Goal: Task Accomplishment & Management: Use online tool/utility

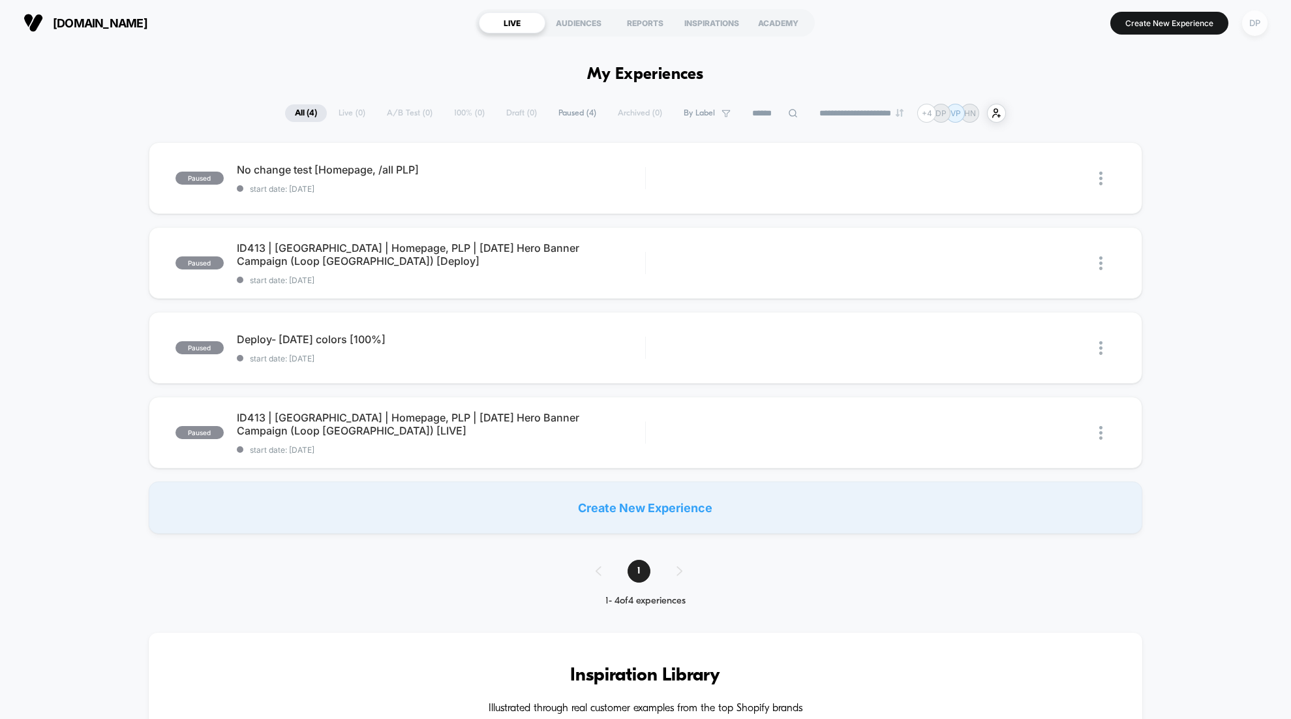
click at [1256, 23] on div "DP" at bounding box center [1254, 22] width 25 height 25
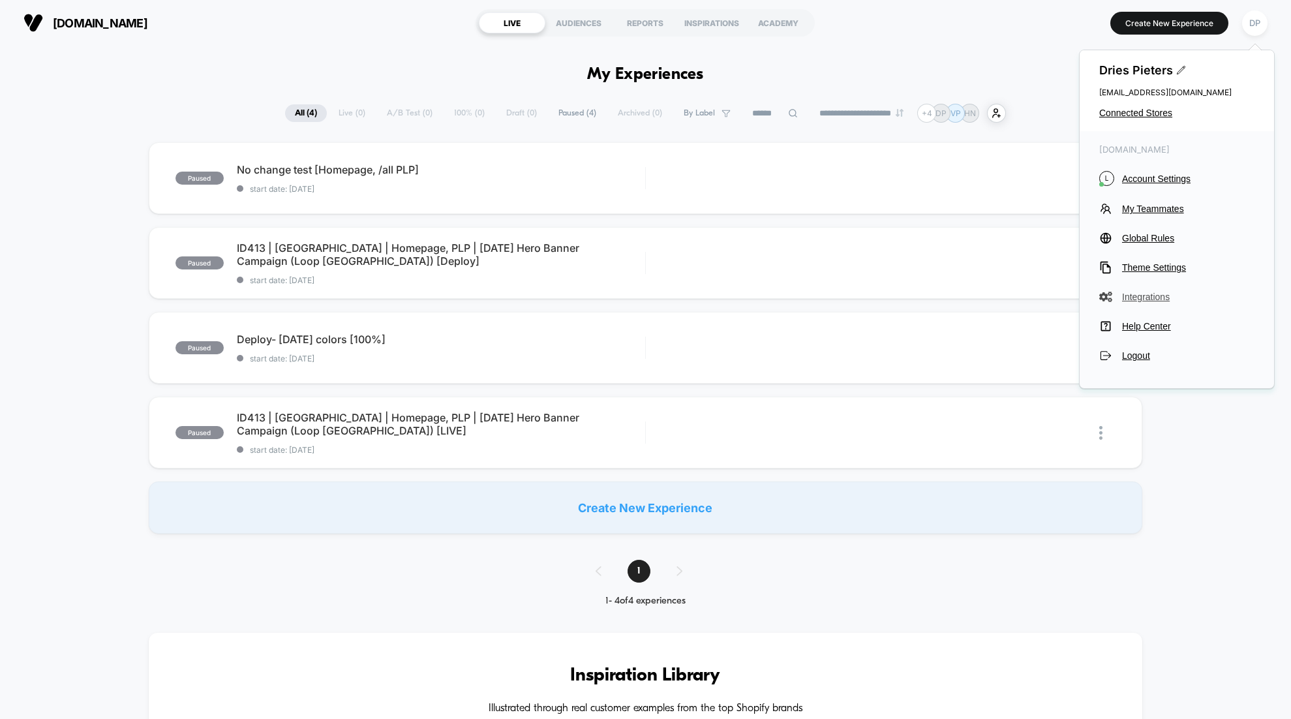
click at [1149, 296] on span "Integrations" at bounding box center [1188, 297] width 132 height 10
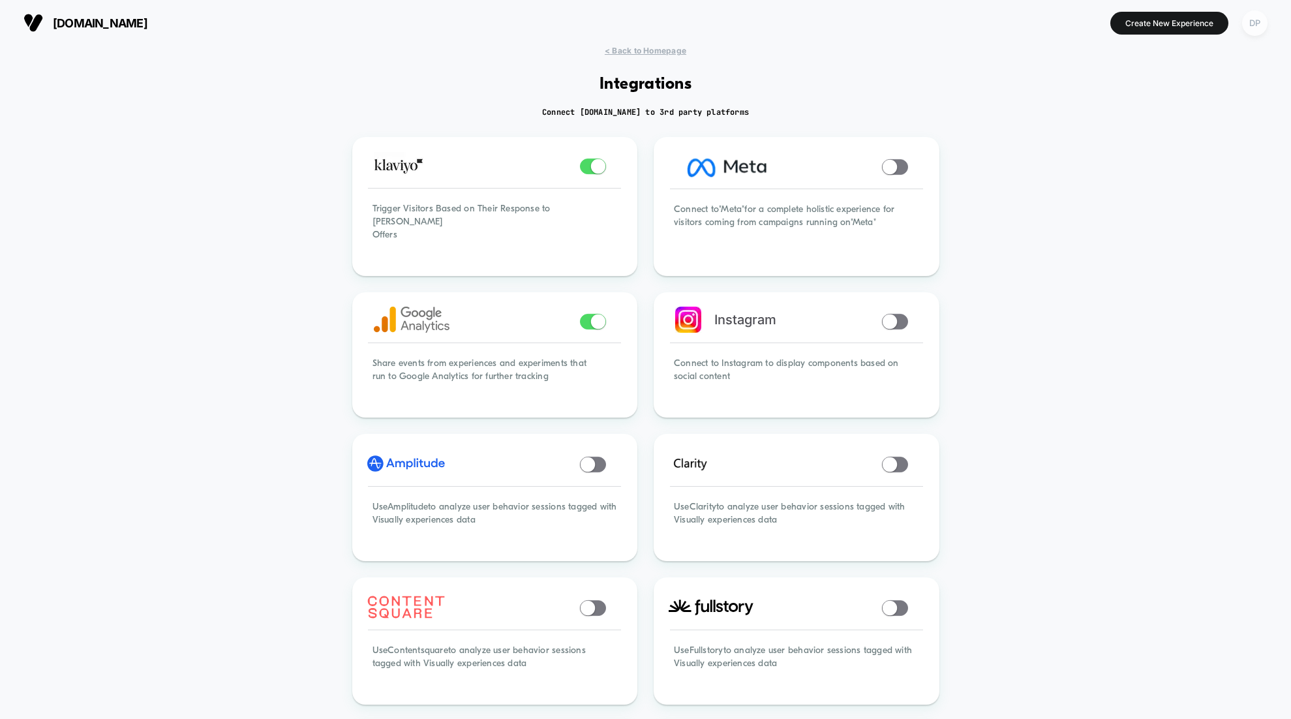
click at [1254, 29] on div "DP" at bounding box center [1254, 22] width 25 height 25
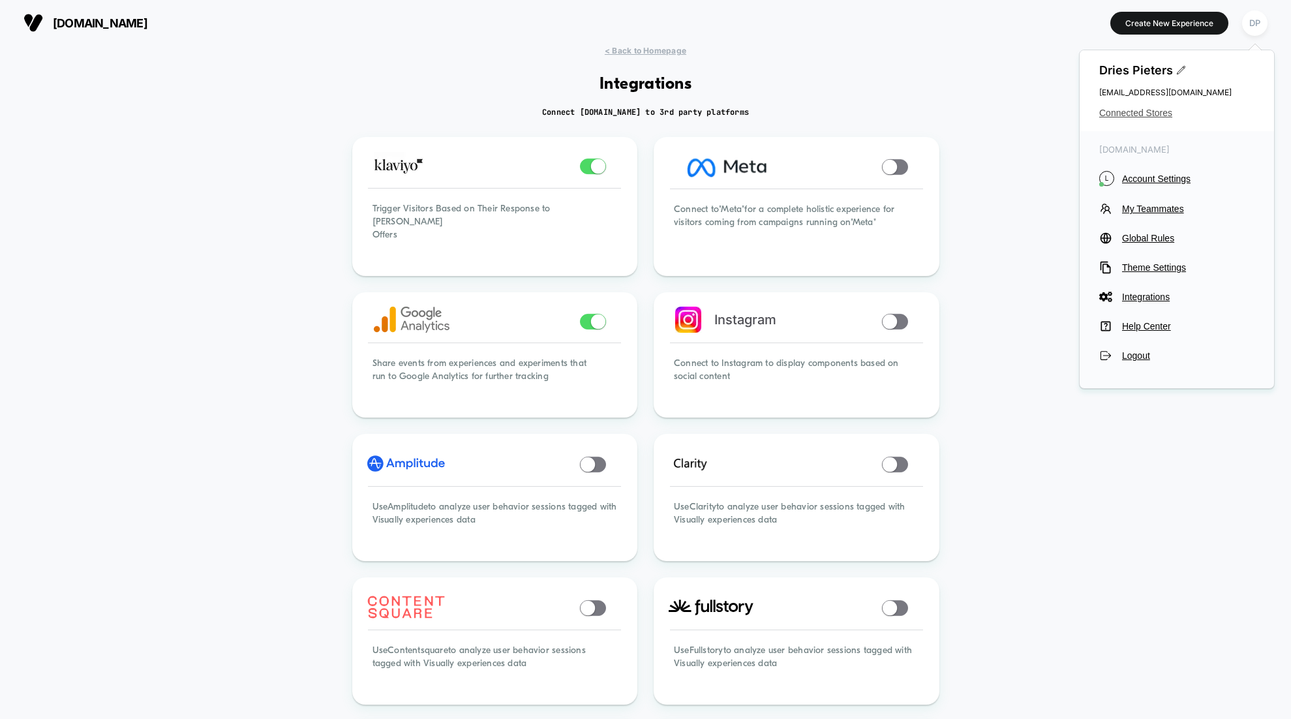
click at [1123, 115] on span "Connected Stores" at bounding box center [1176, 113] width 155 height 10
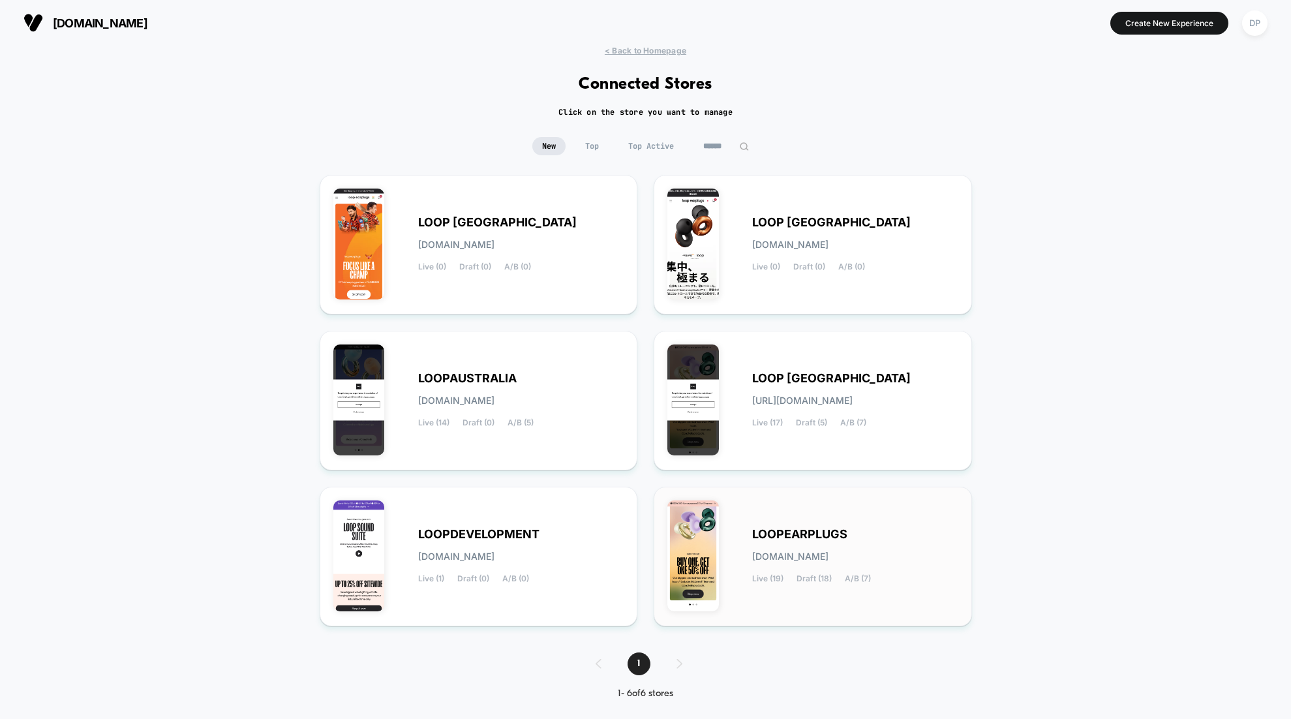
click at [799, 545] on div "LOOPEARPLUGS [DOMAIN_NAME] Live (19) Draft (18) A/B (7)" at bounding box center [855, 556] width 206 height 53
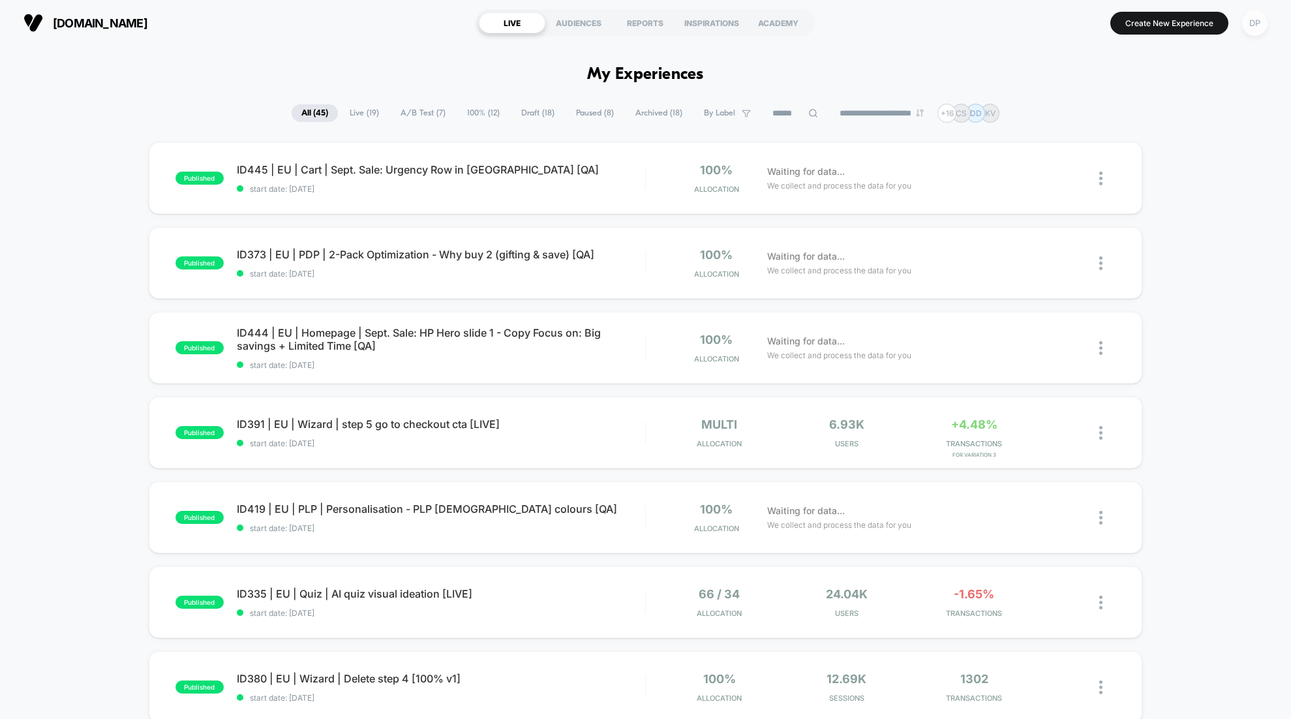
click at [1262, 19] on div "DP" at bounding box center [1254, 22] width 25 height 25
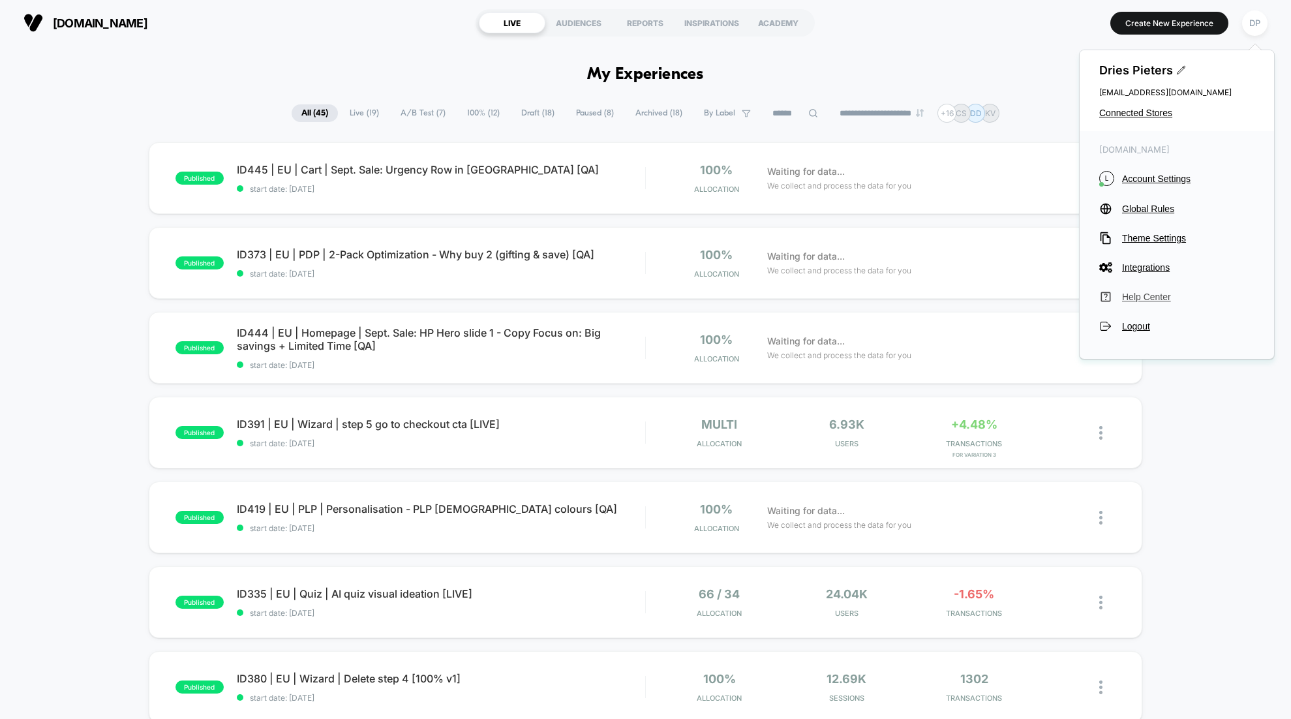
click at [1143, 299] on span "Help Center" at bounding box center [1188, 297] width 132 height 10
click at [525, 119] on span "Draft ( 18 )" at bounding box center [537, 113] width 53 height 18
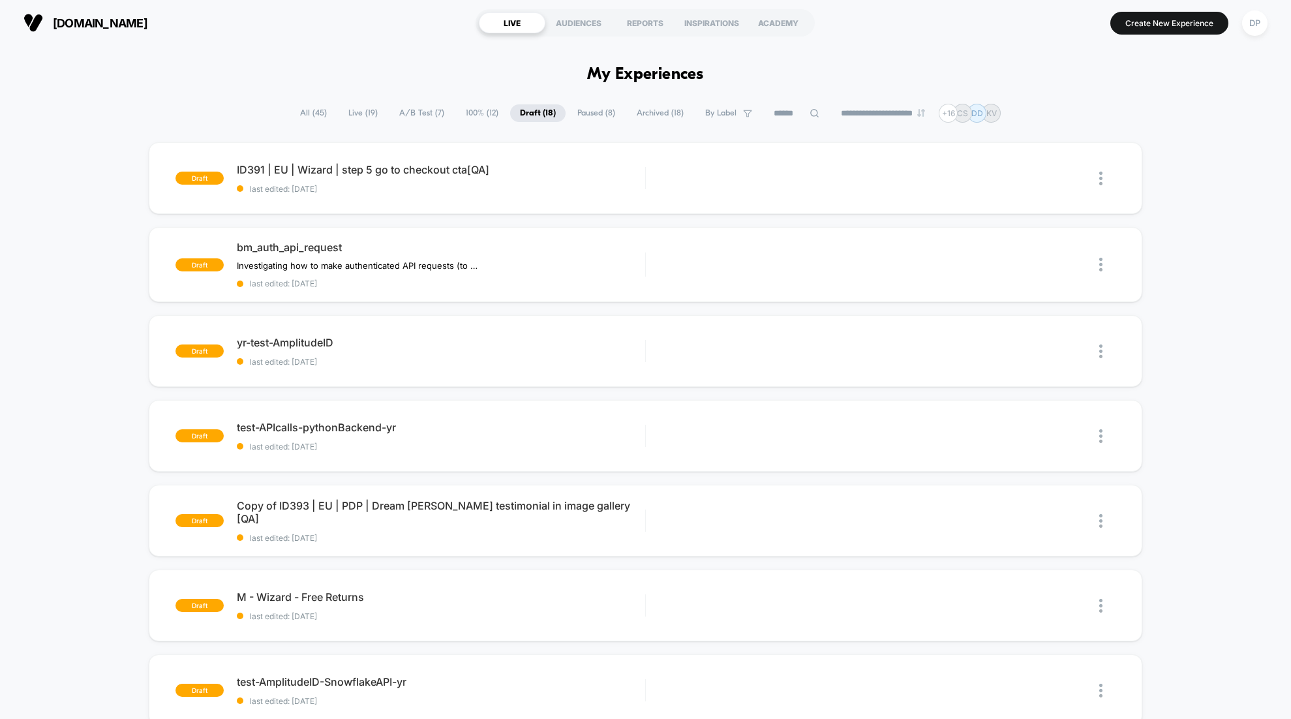
click at [810, 117] on icon at bounding box center [815, 113] width 10 height 10
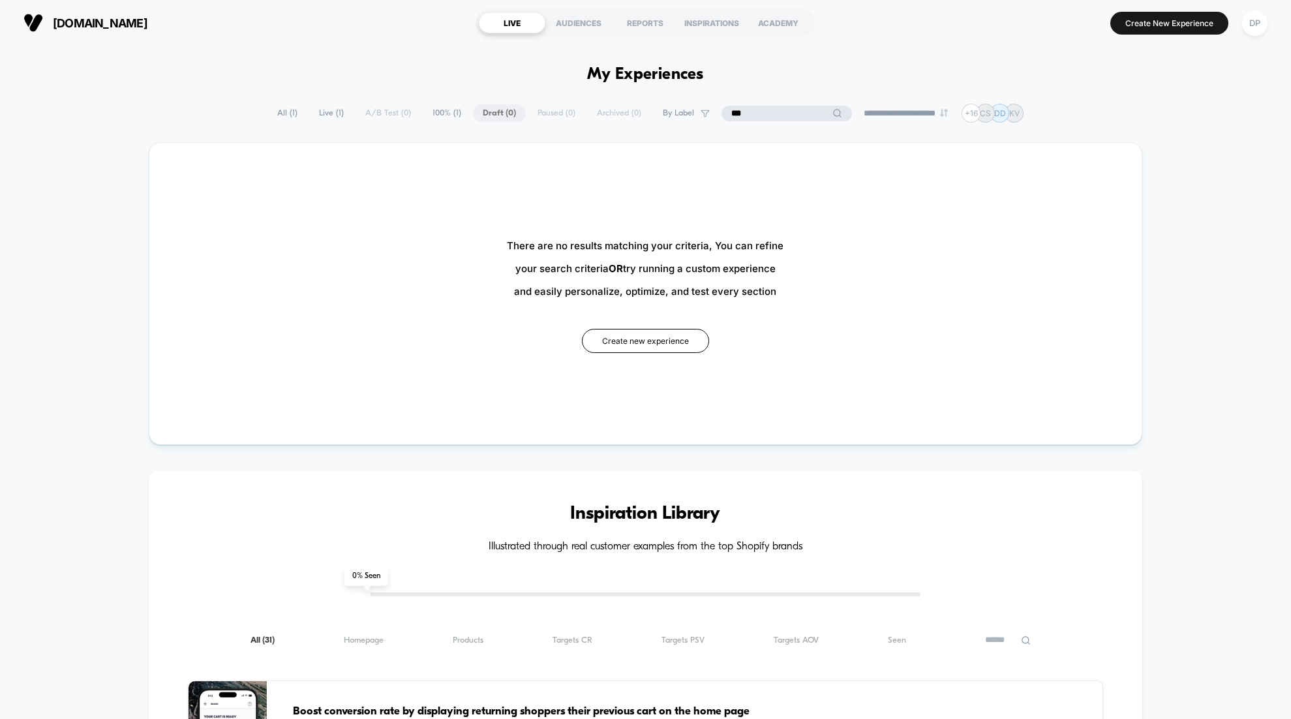
type input "***"
click at [455, 115] on span "100% ( 1 )" at bounding box center [479, 113] width 48 height 18
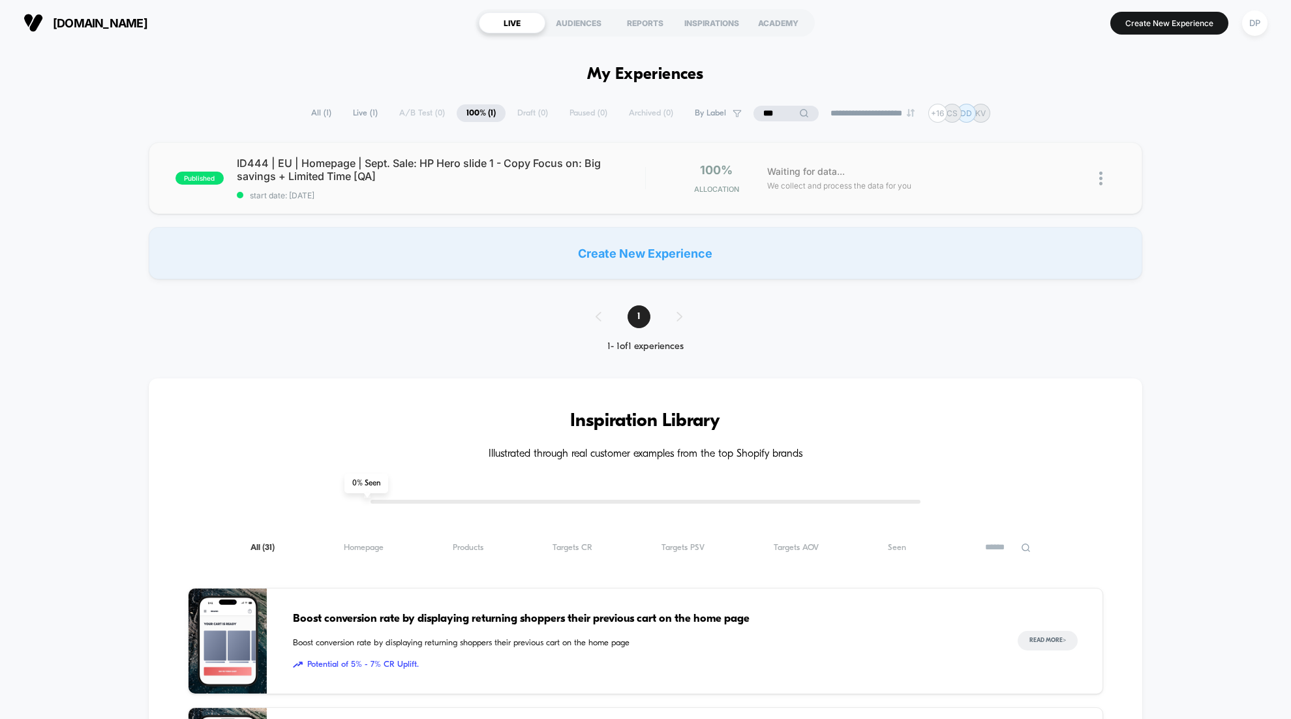
click at [1099, 178] on img at bounding box center [1100, 179] width 3 height 14
copy div
click at [1026, 196] on div "Preview Link" at bounding box center [1033, 193] width 117 height 29
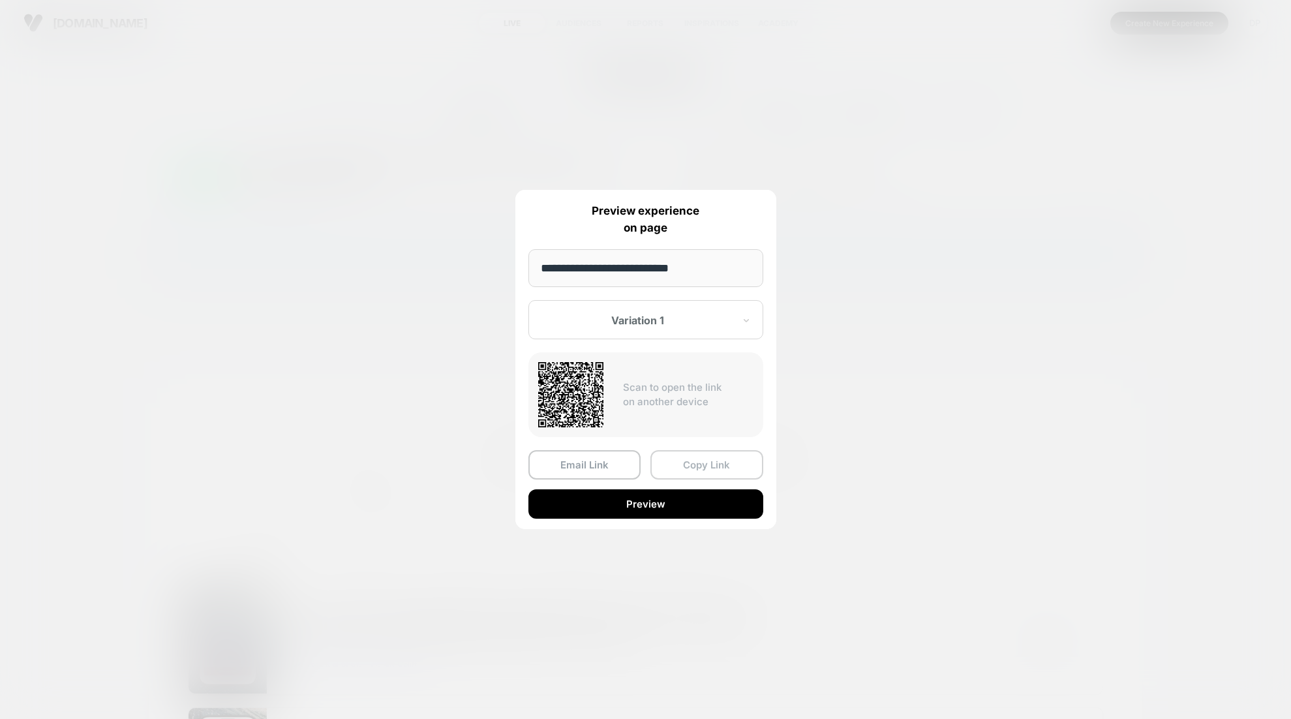
click at [703, 467] on button "Copy Link" at bounding box center [706, 464] width 113 height 29
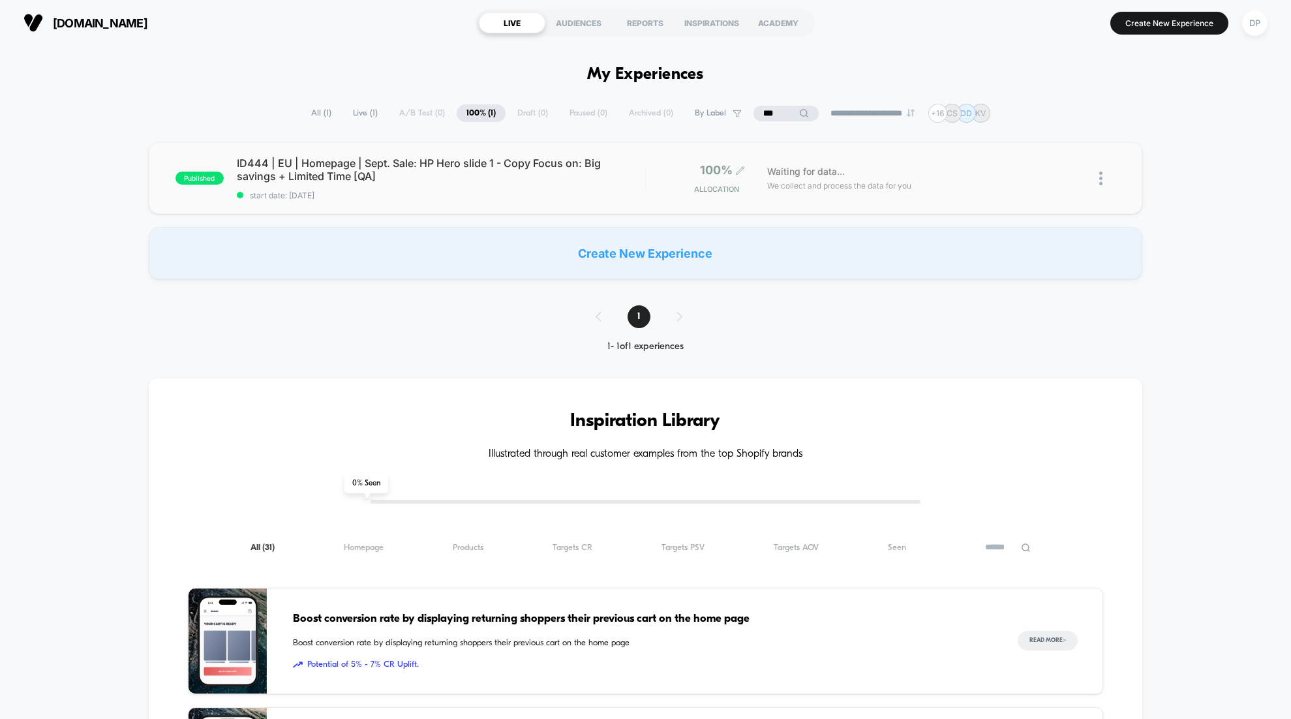
click at [738, 171] on icon at bounding box center [740, 171] width 10 height 10
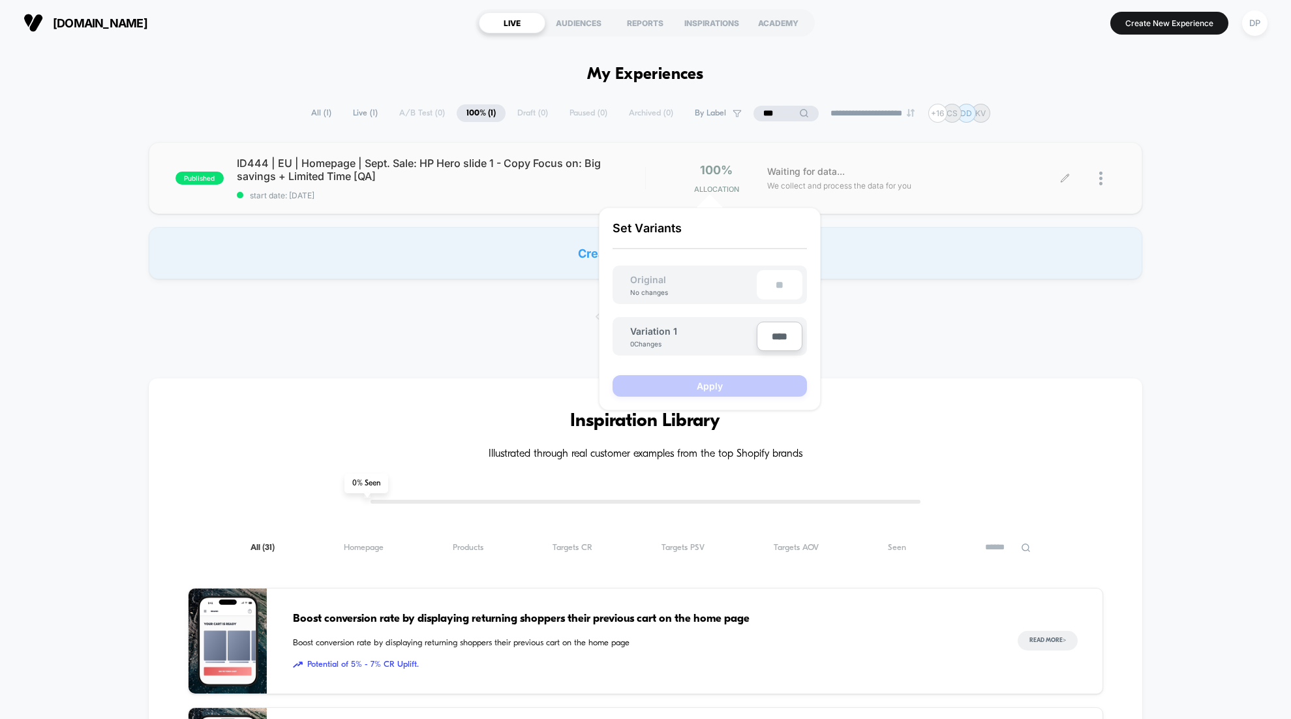
click at [879, 181] on span "We collect and process the data for you" at bounding box center [839, 185] width 144 height 12
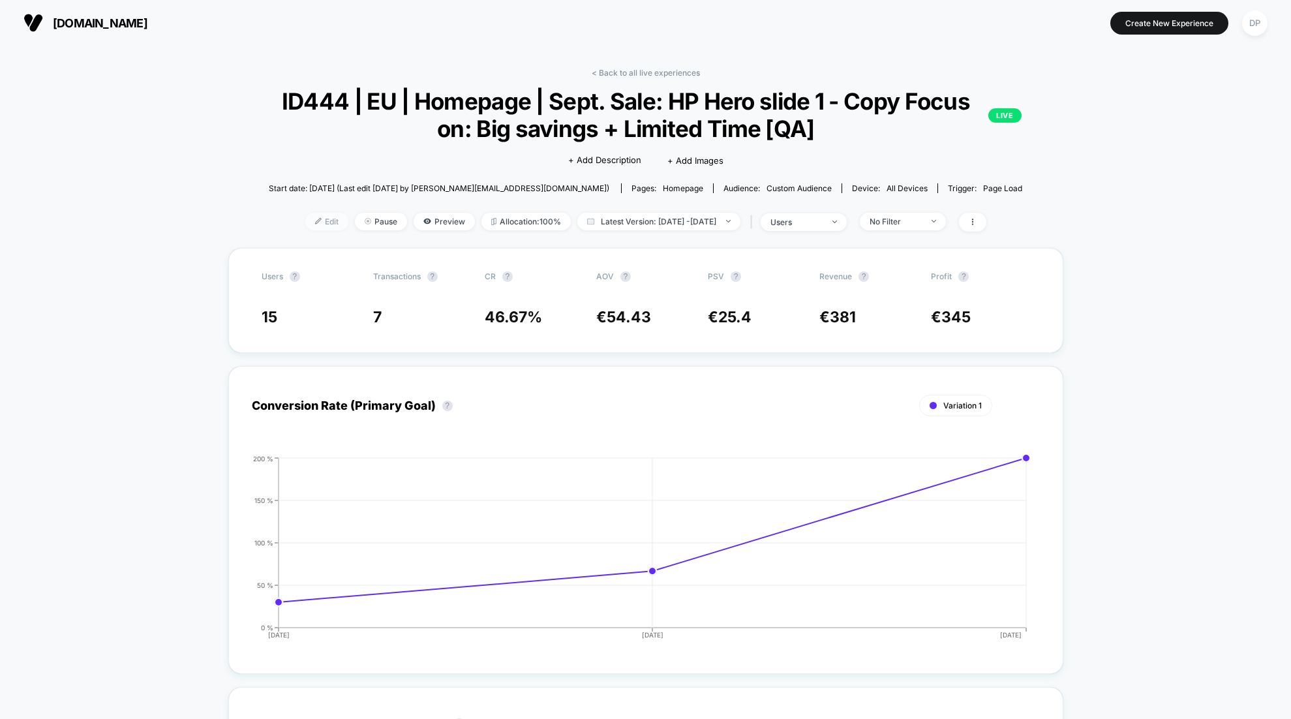
click at [305, 215] on span "Edit" at bounding box center [326, 222] width 43 height 18
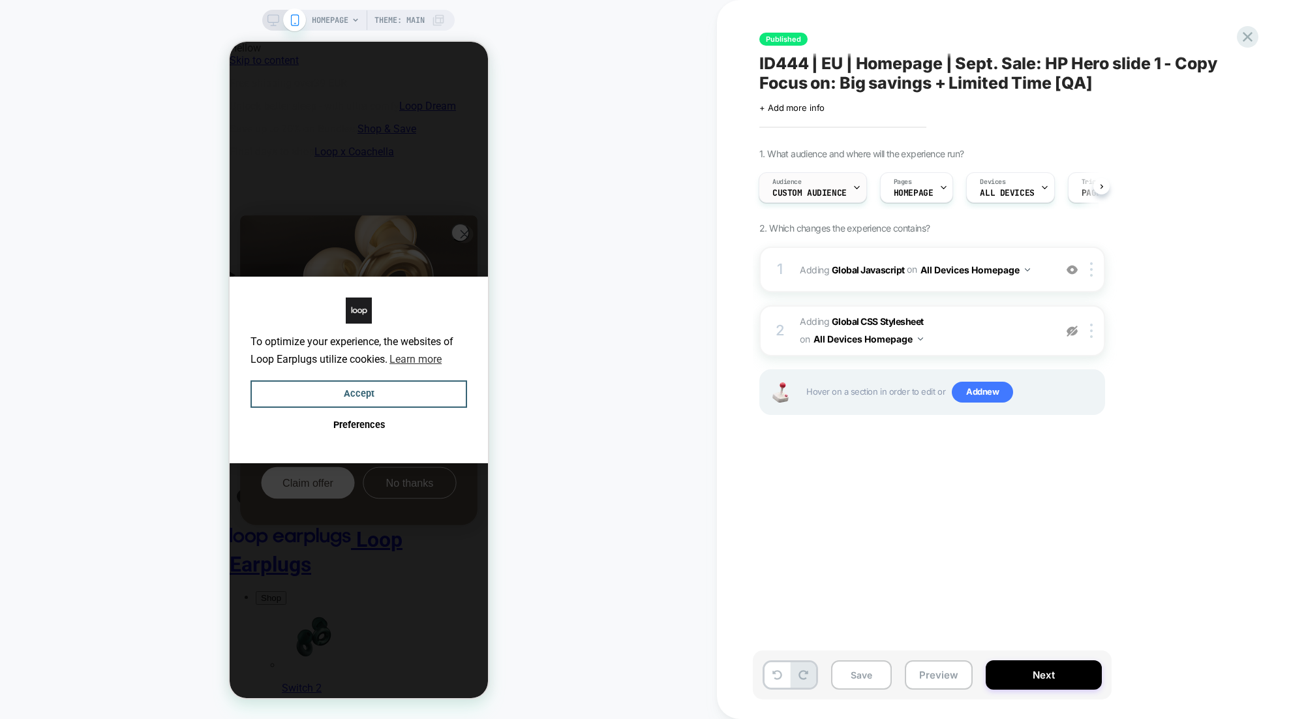
click at [0, 0] on span "Custom Audience" at bounding box center [0, 0] width 0 height 0
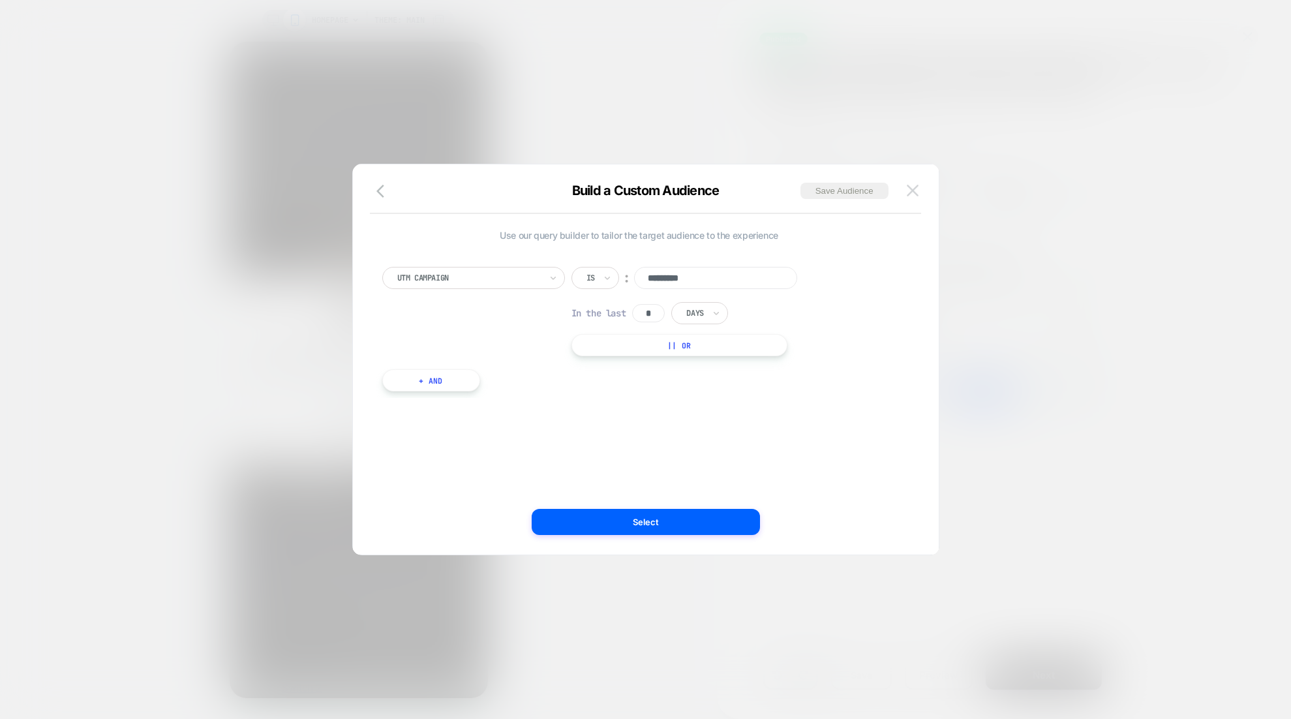
click at [913, 188] on img at bounding box center [913, 190] width 12 height 11
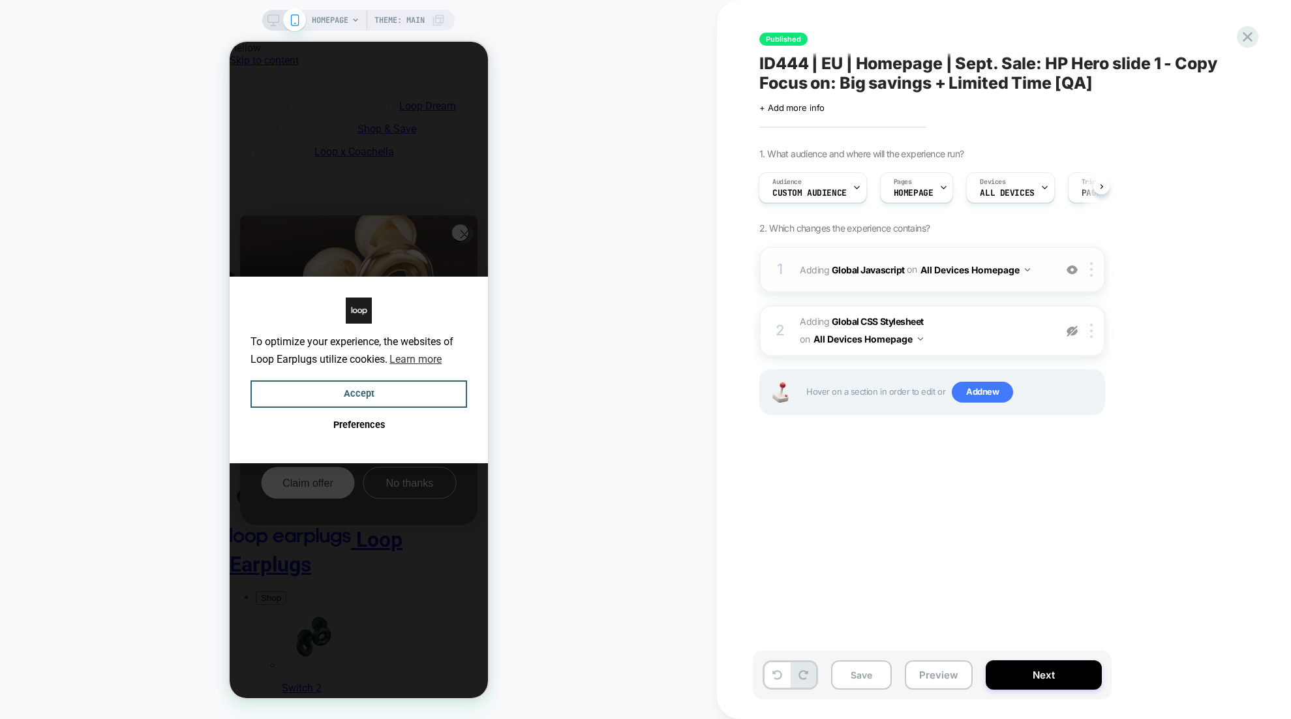
click at [0, 0] on span "Adding Global Javascript on All Devices Homepage" at bounding box center [0, 0] width 0 height 0
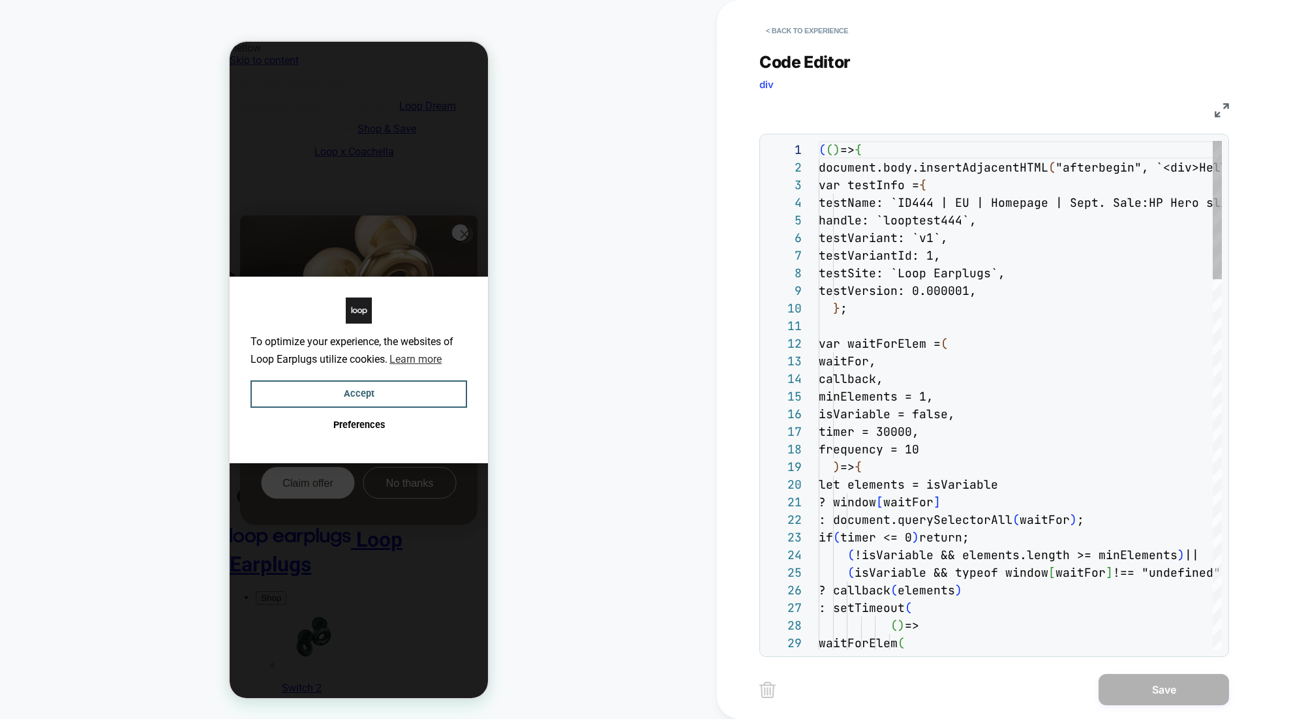
scroll to position [176, 0]
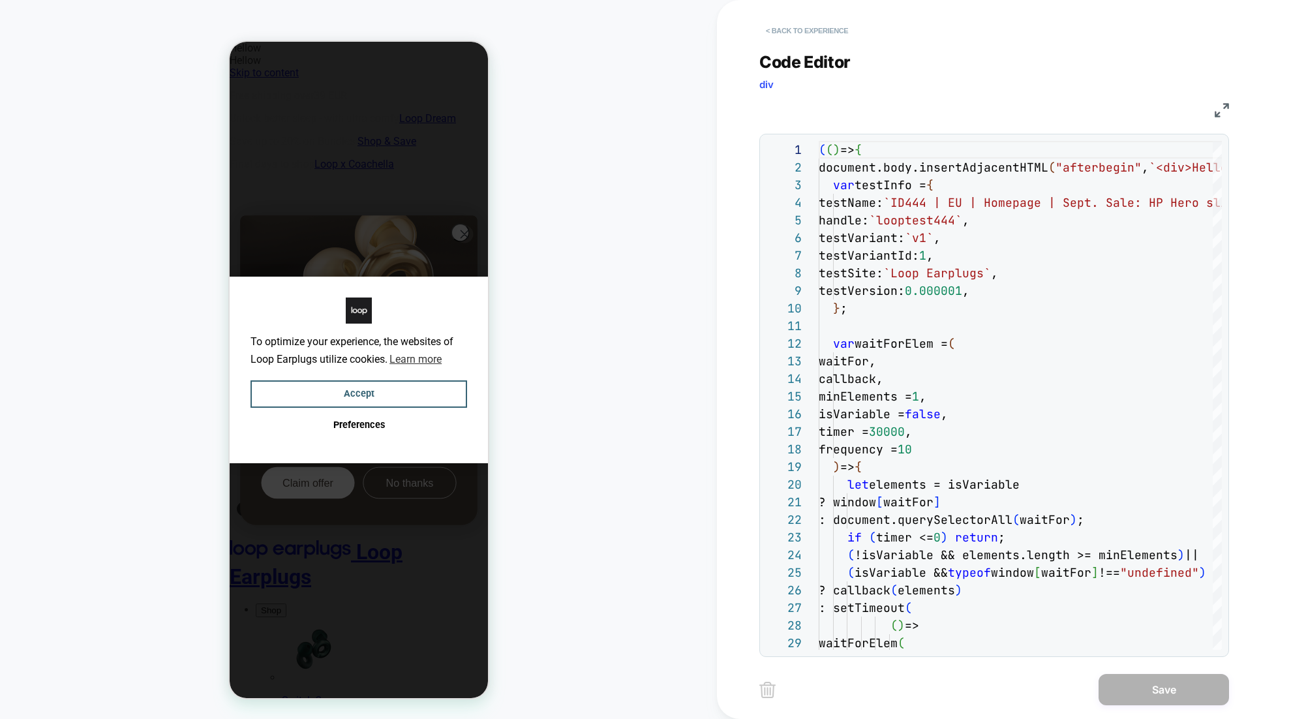
click at [0, 0] on button "< Back to experience" at bounding box center [0, 0] width 0 height 0
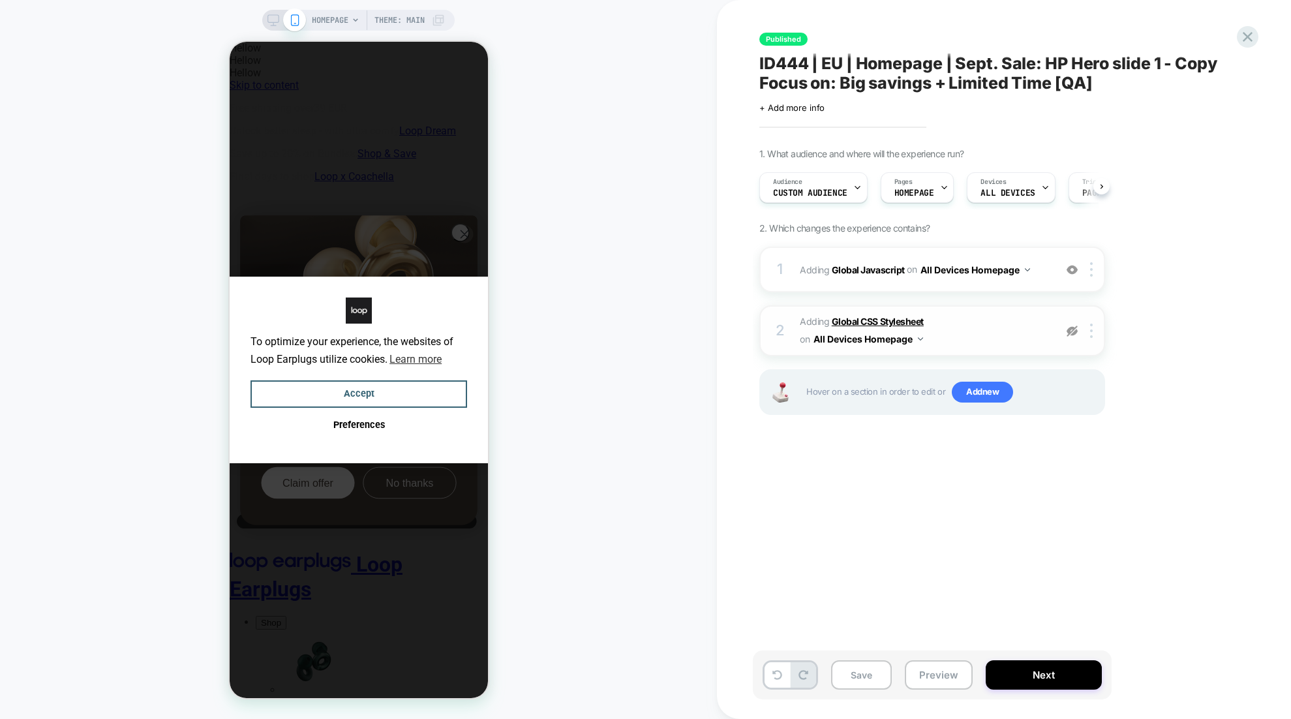
scroll to position [0, 1]
click at [0, 0] on span "Adding Global CSS Stylesheet on All Devices Homepage" at bounding box center [0, 0] width 0 height 0
click at [903, 321] on b "Global CSS Stylesheet" at bounding box center [878, 321] width 92 height 11
click at [872, 318] on b "Global CSS Stylesheet" at bounding box center [878, 321] width 92 height 11
click at [897, 341] on button "All Devices Homepage" at bounding box center [868, 338] width 110 height 19
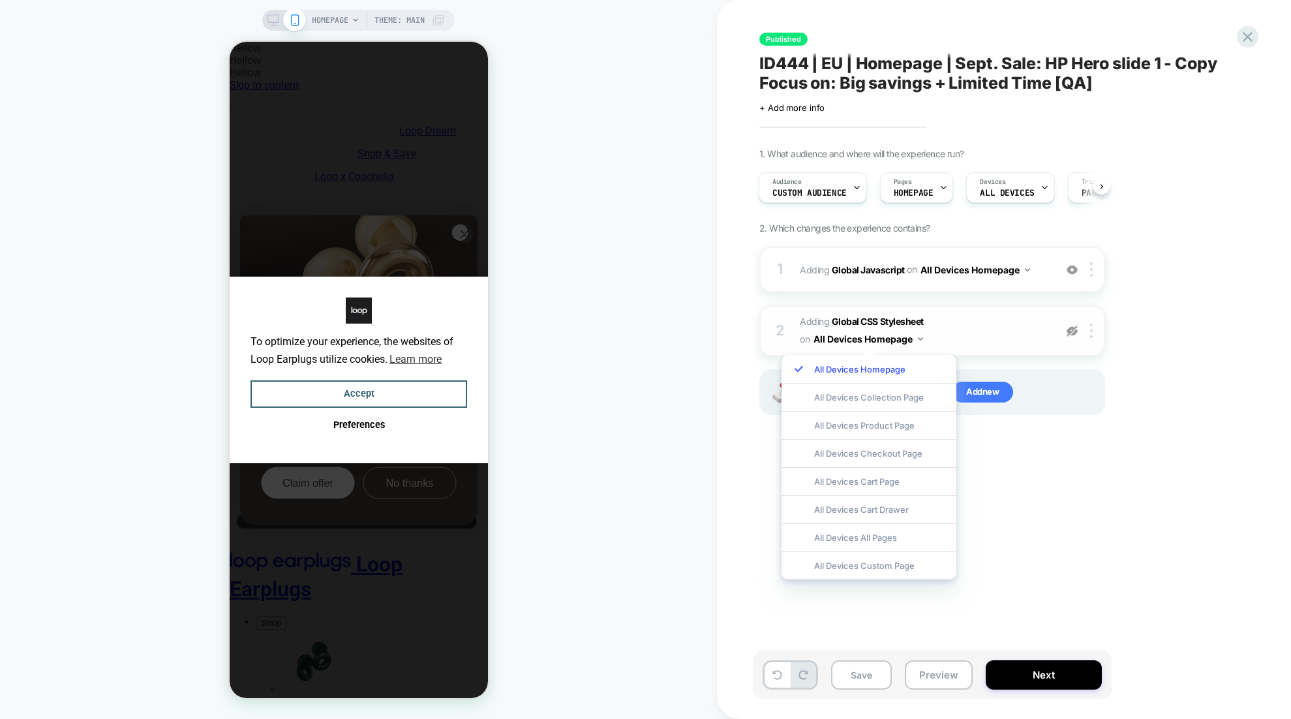
click at [0, 0] on span "Adding Global CSS Stylesheet on All Devices Homepage" at bounding box center [0, 0] width 0 height 0
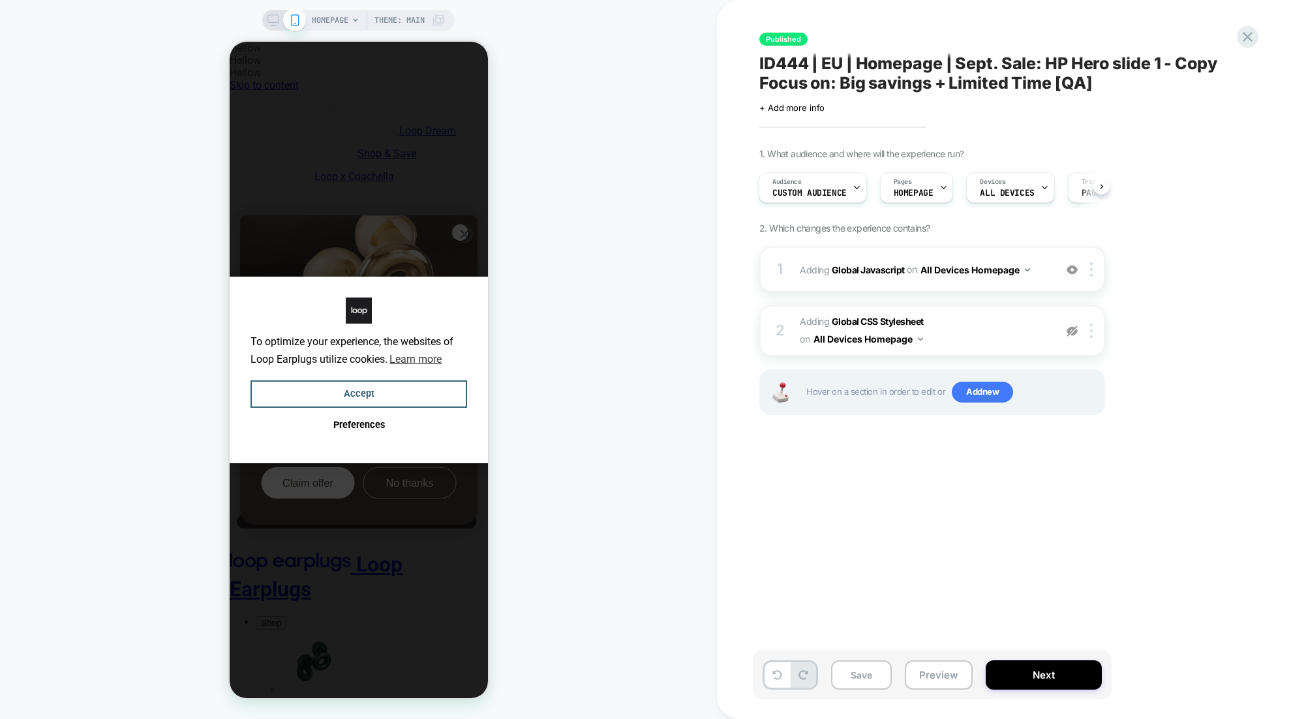
click at [0, 0] on button "All Devices Homepage" at bounding box center [0, 0] width 0 height 0
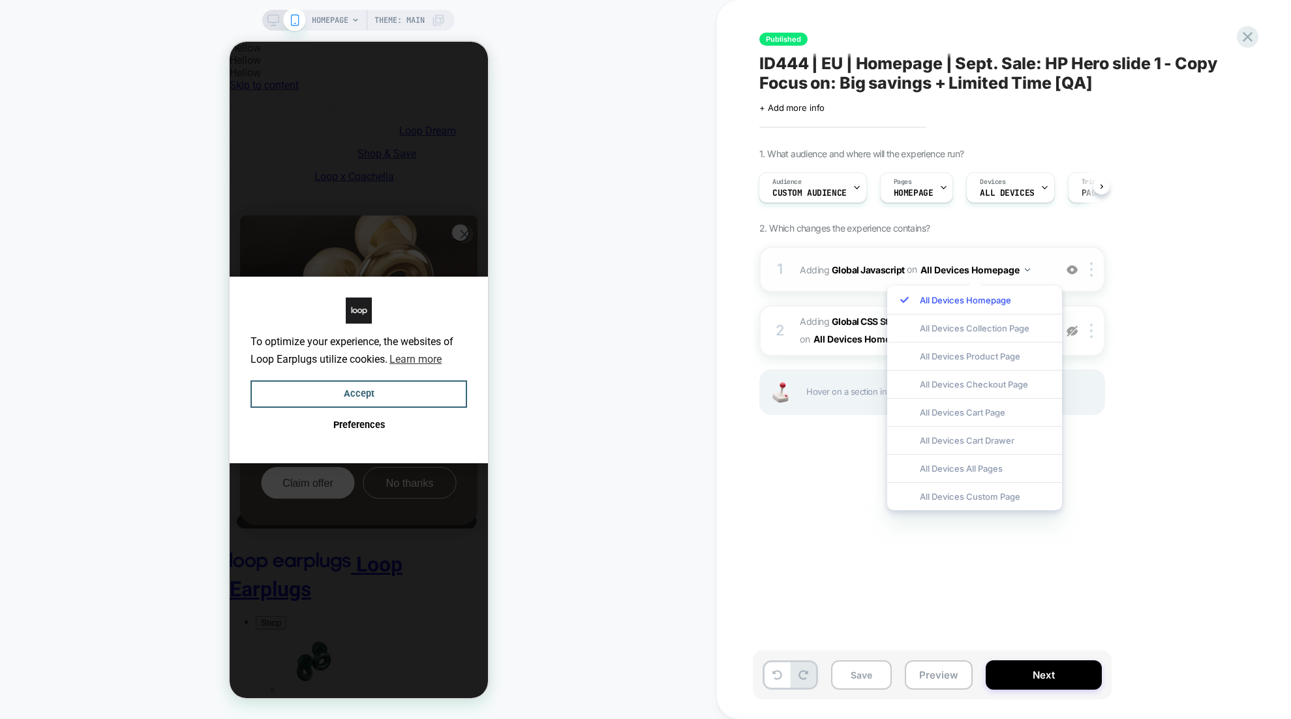
click at [0, 0] on button "All Devices Homepage" at bounding box center [0, 0] width 0 height 0
click at [0, 0] on b "Global Javascript" at bounding box center [0, 0] width 0 height 0
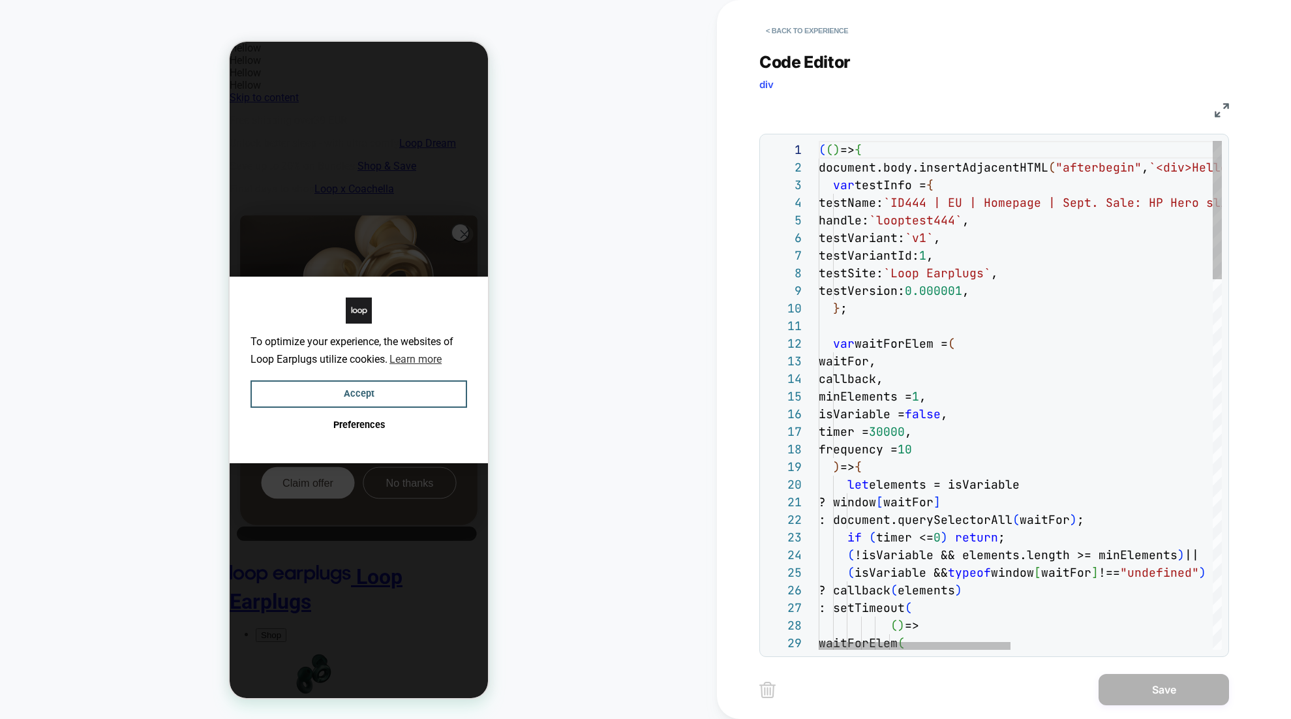
scroll to position [35, 85]
click at [0, 0] on div "( ( ) => { document.body.insertAdjacentHTML ( "afterbegin" , `<div>Hellow</div>…" at bounding box center [0, 0] width 0 height 0
type textarea "**********"
type textarea "*"
type textarea "**********"
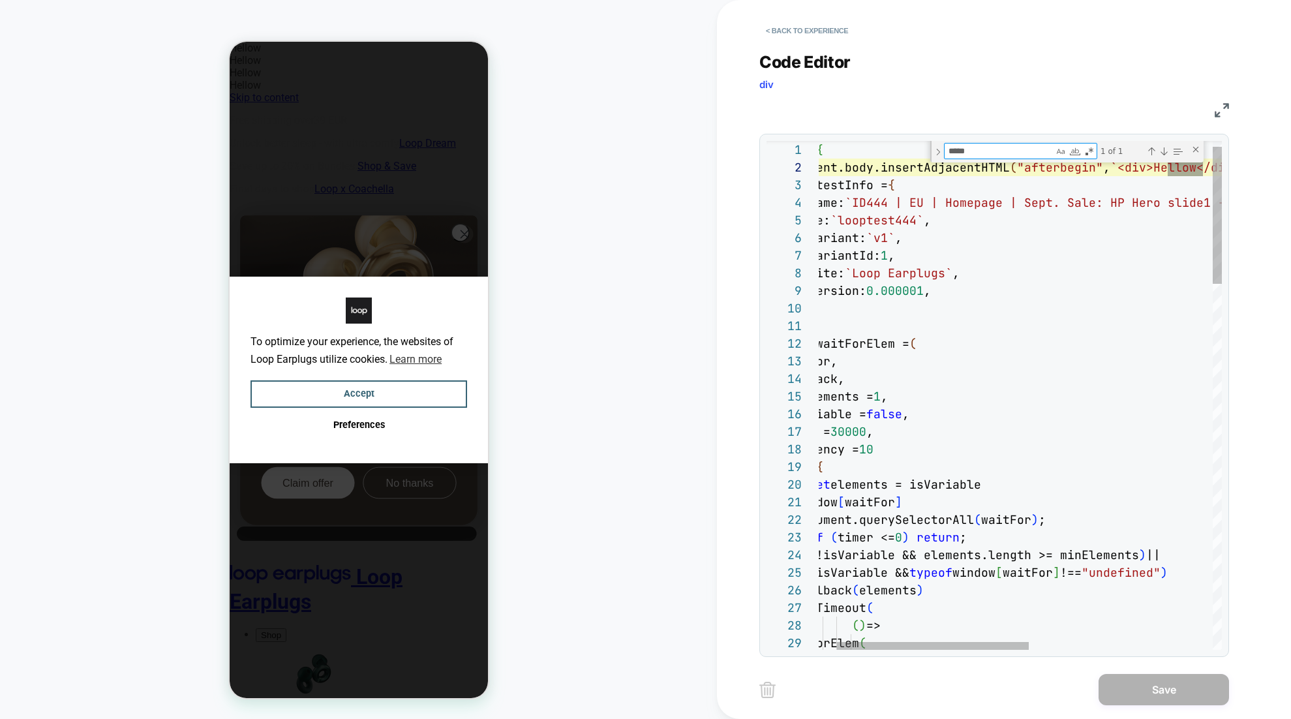
scroll to position [176, 423]
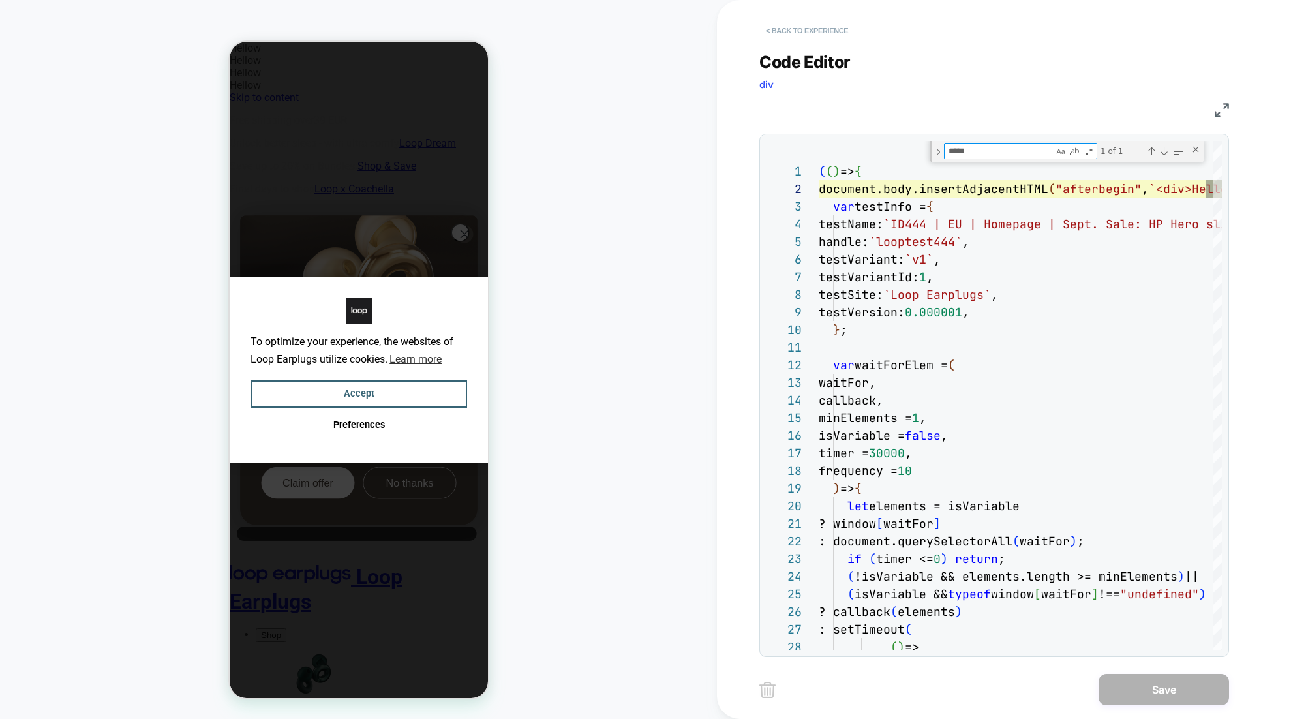
type textarea "*****"
click at [788, 27] on button "< Back to experience" at bounding box center [806, 30] width 95 height 21
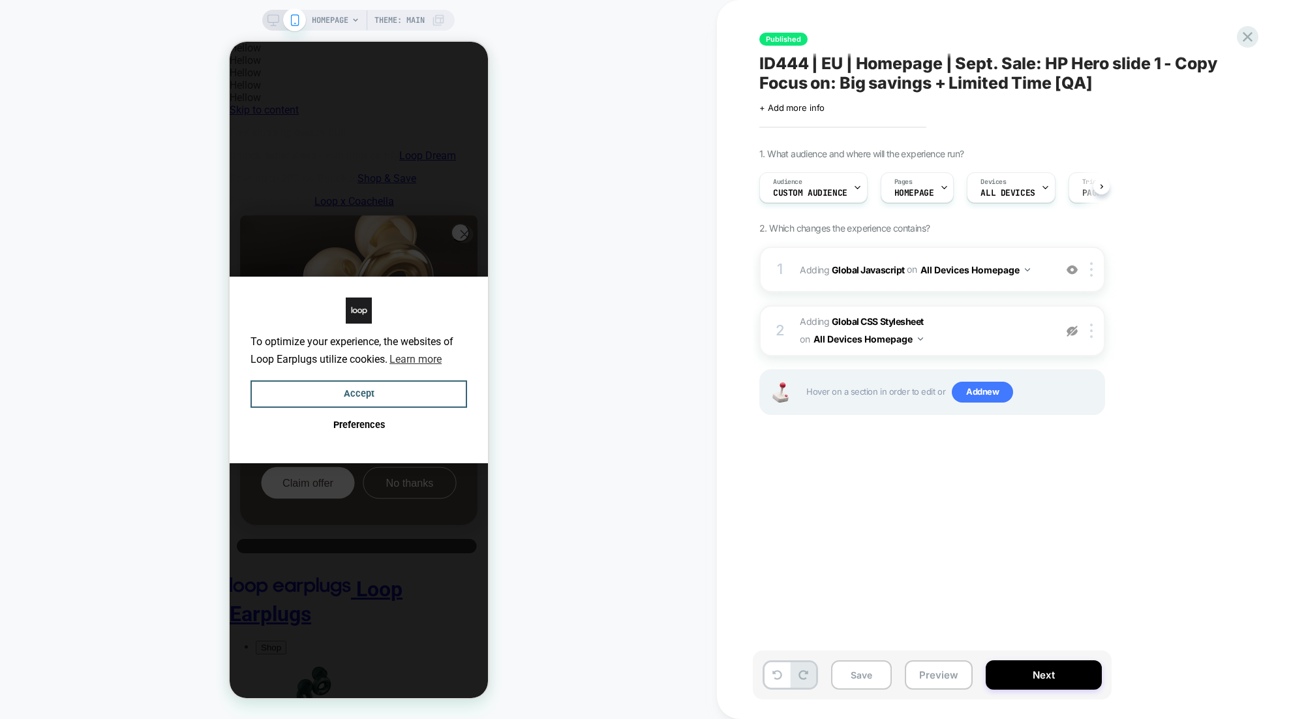
scroll to position [0, 1]
